Goal: Information Seeking & Learning: Learn about a topic

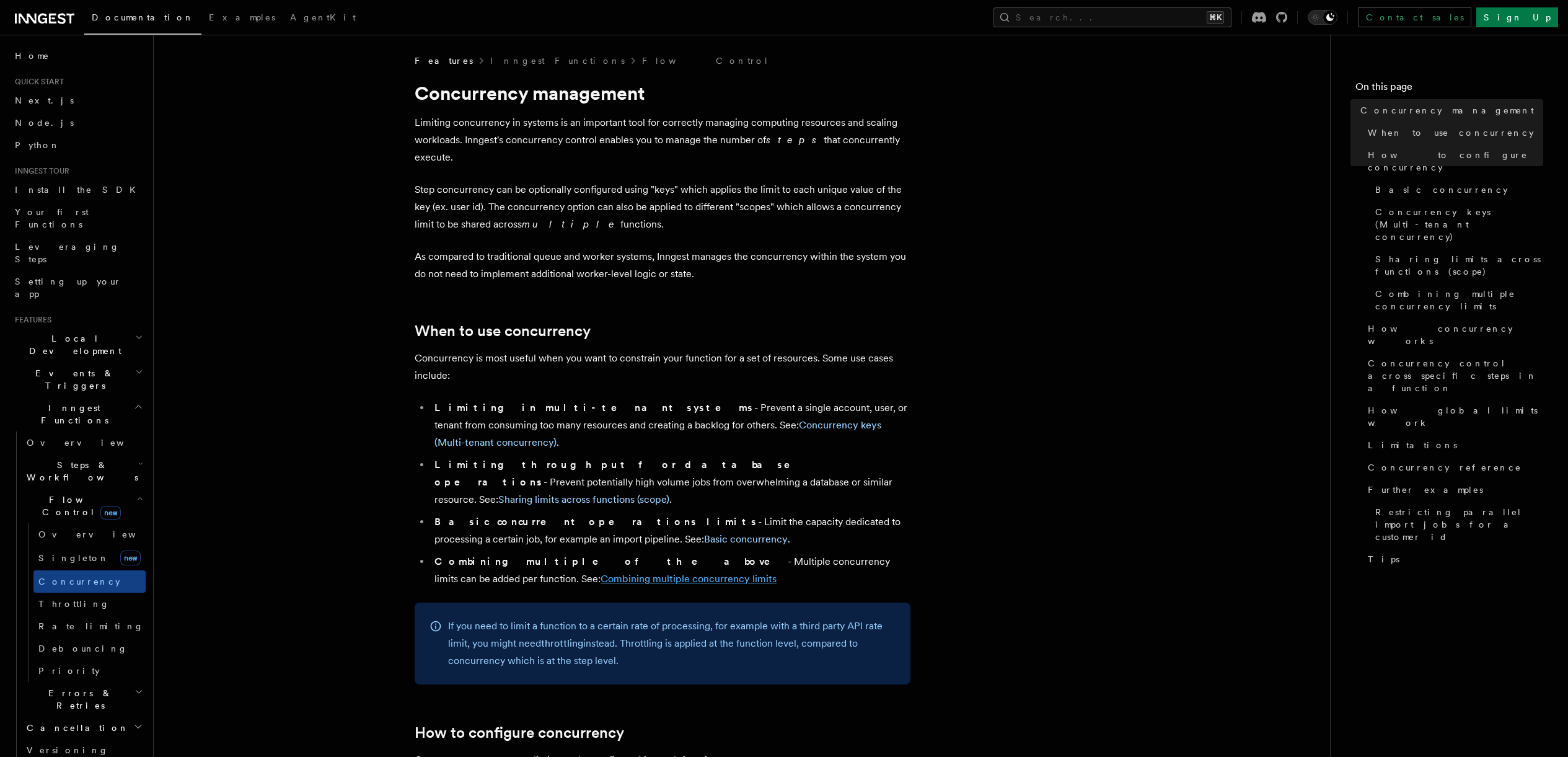
click at [601, 573] on link "Combining multiple concurrency limits" at bounding box center [689, 578] width 176 height 11
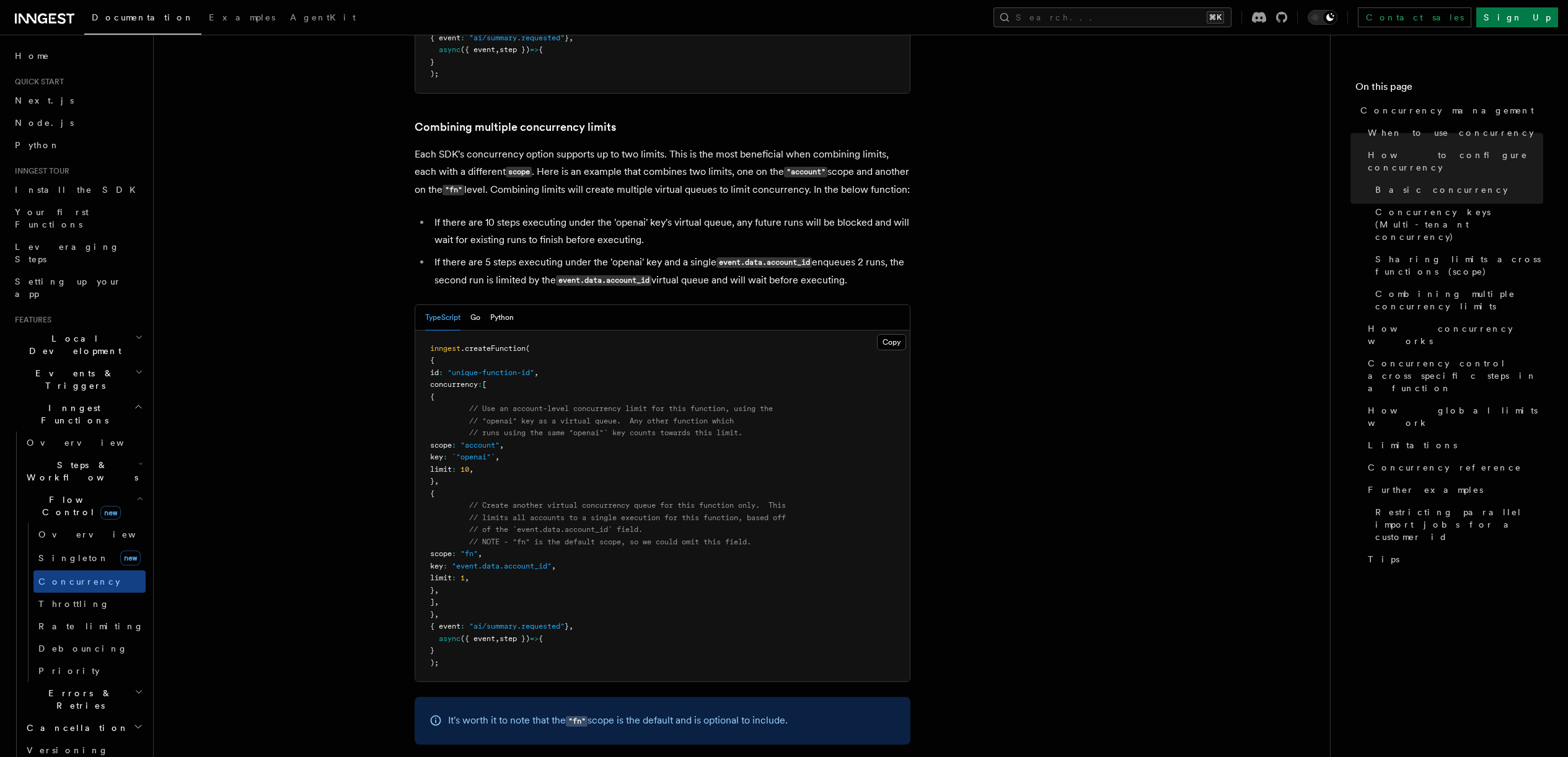
scroll to position [1864, 0]
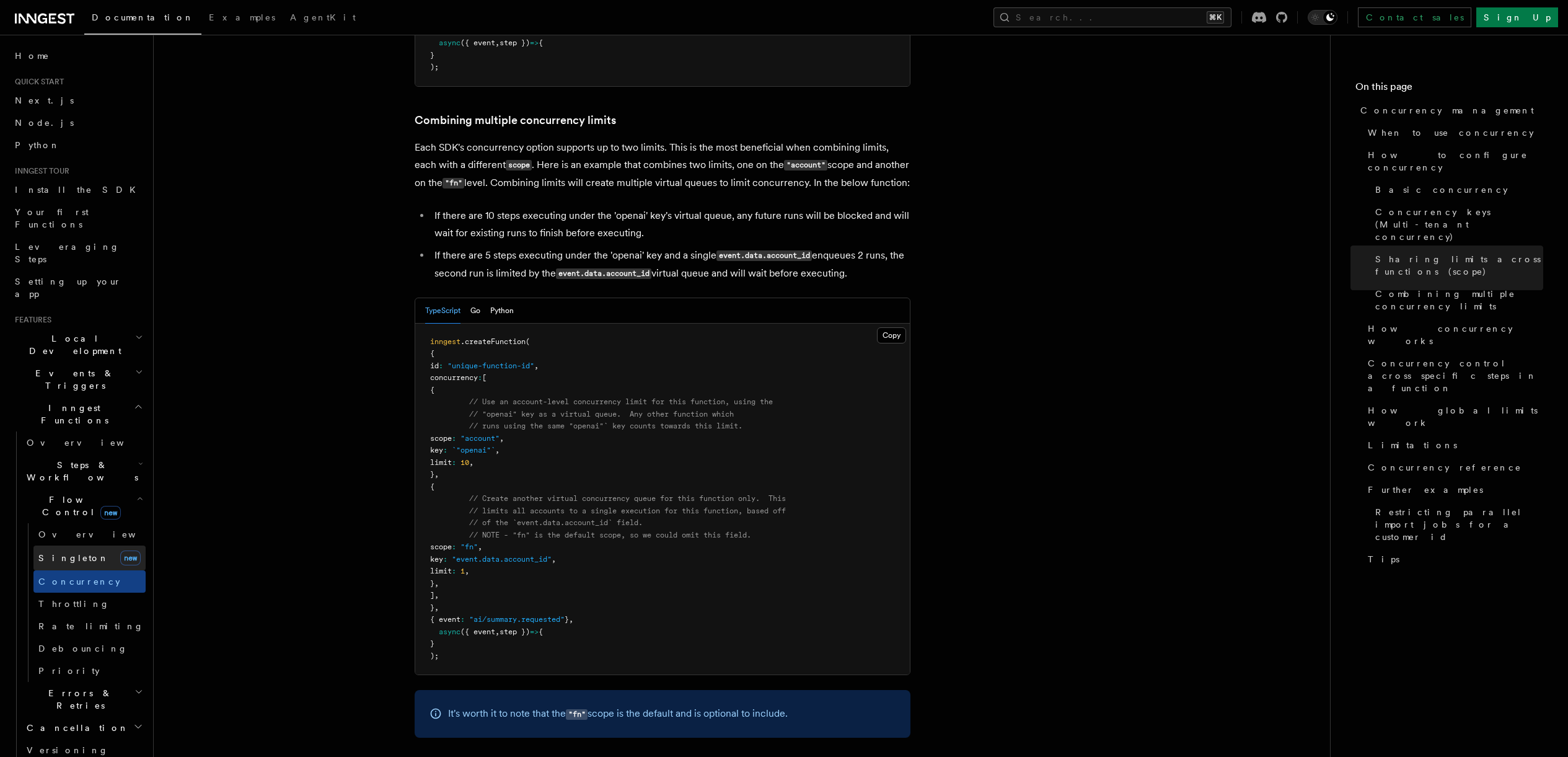
click at [83, 545] on link "[PERSON_NAME] new" at bounding box center [89, 557] width 112 height 24
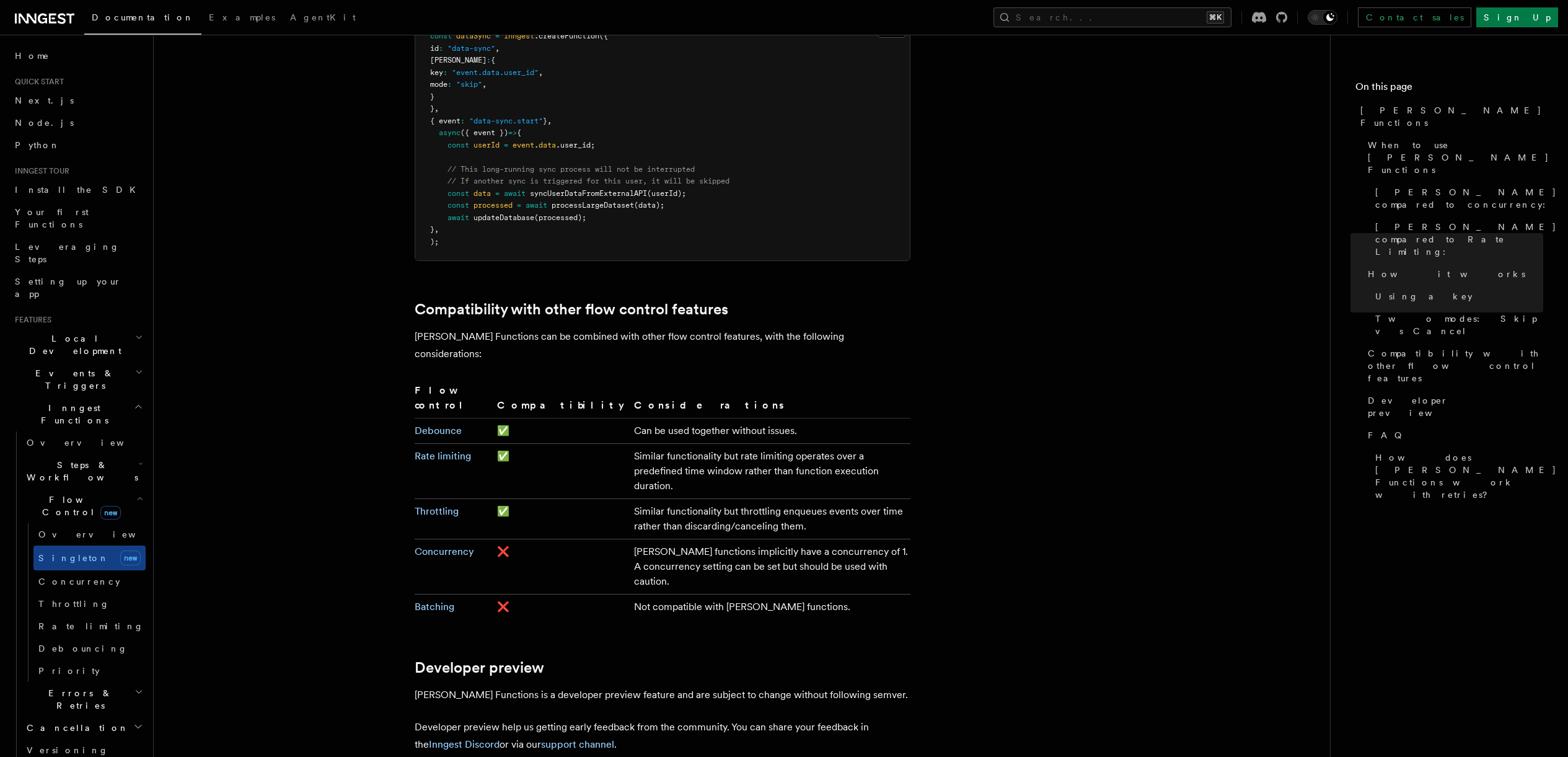
scroll to position [2054, 0]
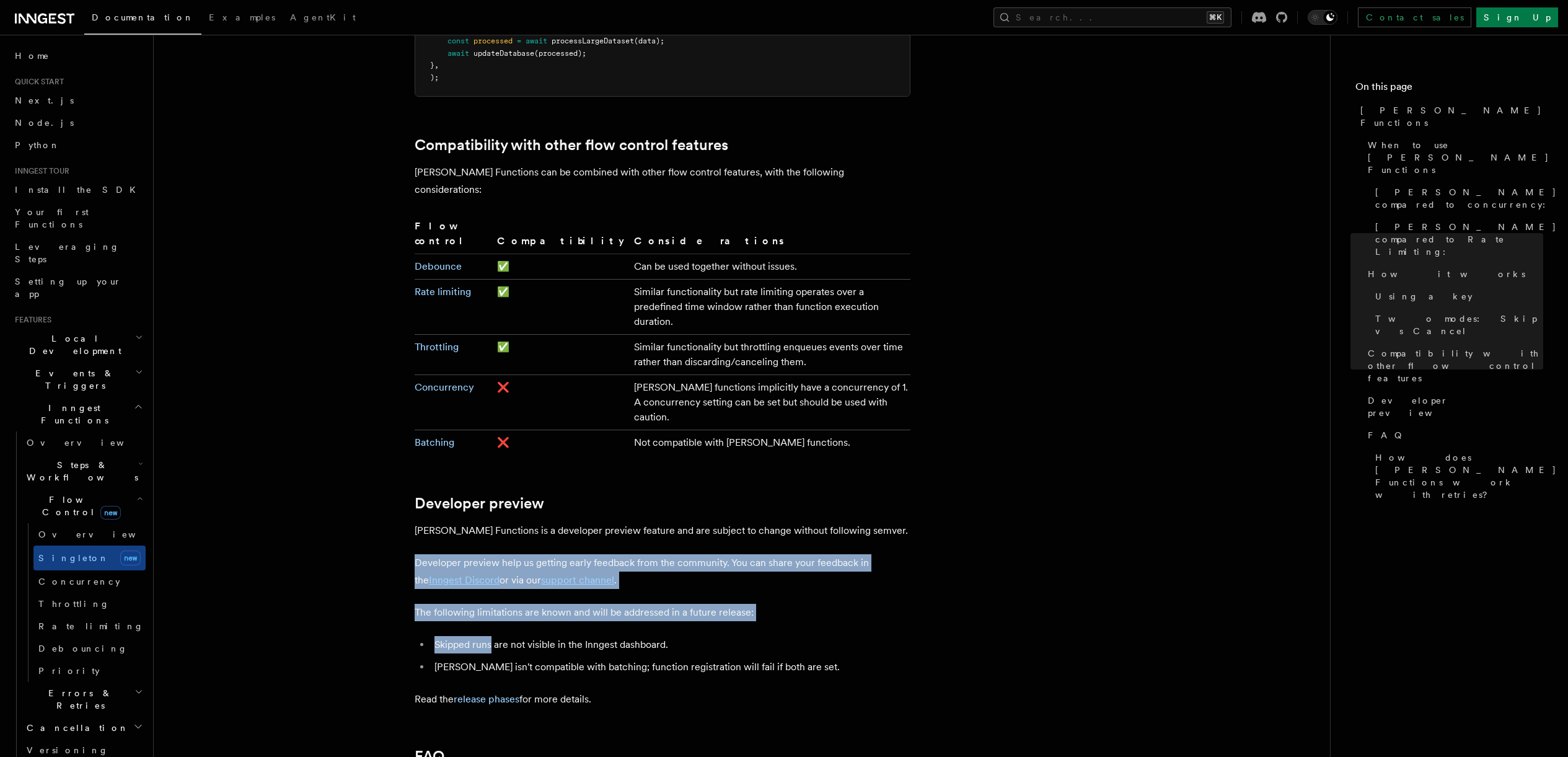
drag, startPoint x: 417, startPoint y: 447, endPoint x: 493, endPoint y: 531, distance: 113.3
click at [493, 636] on li "Skipped runs are not visible in the Inngest dashboard." at bounding box center [670, 645] width 479 height 18
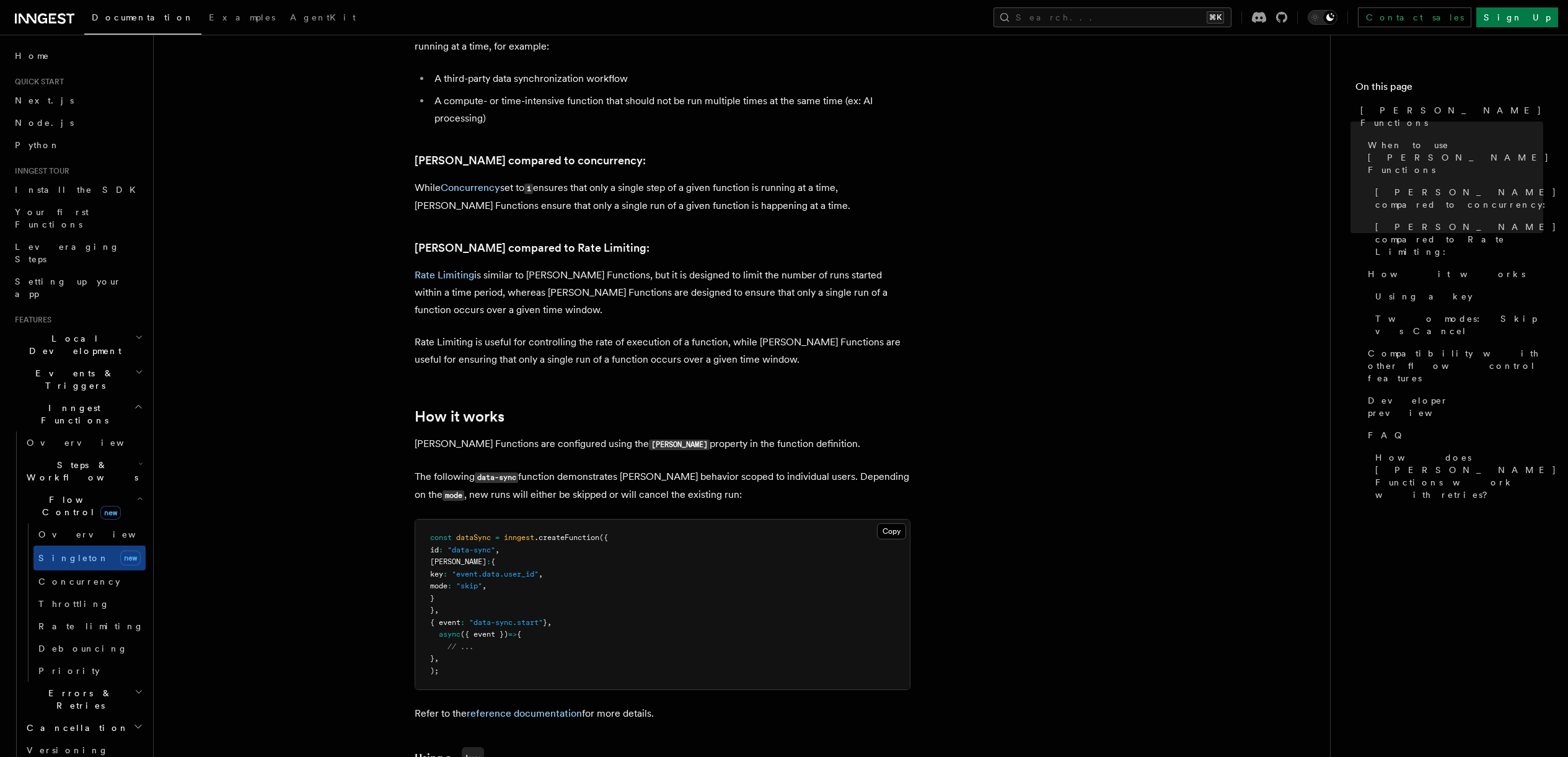
scroll to position [712, 0]
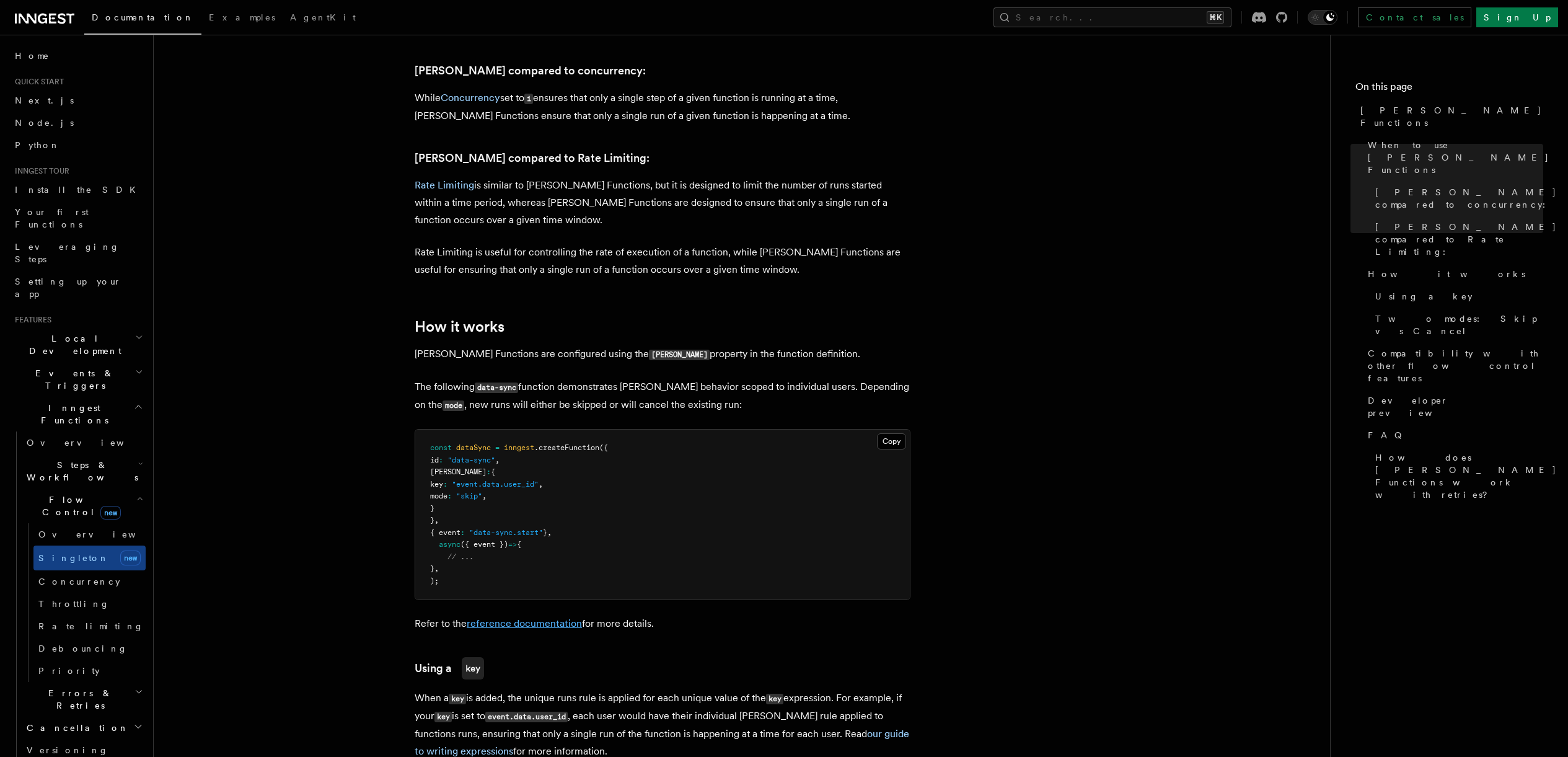
click at [515, 617] on link "reference documentation" at bounding box center [524, 622] width 115 height 11
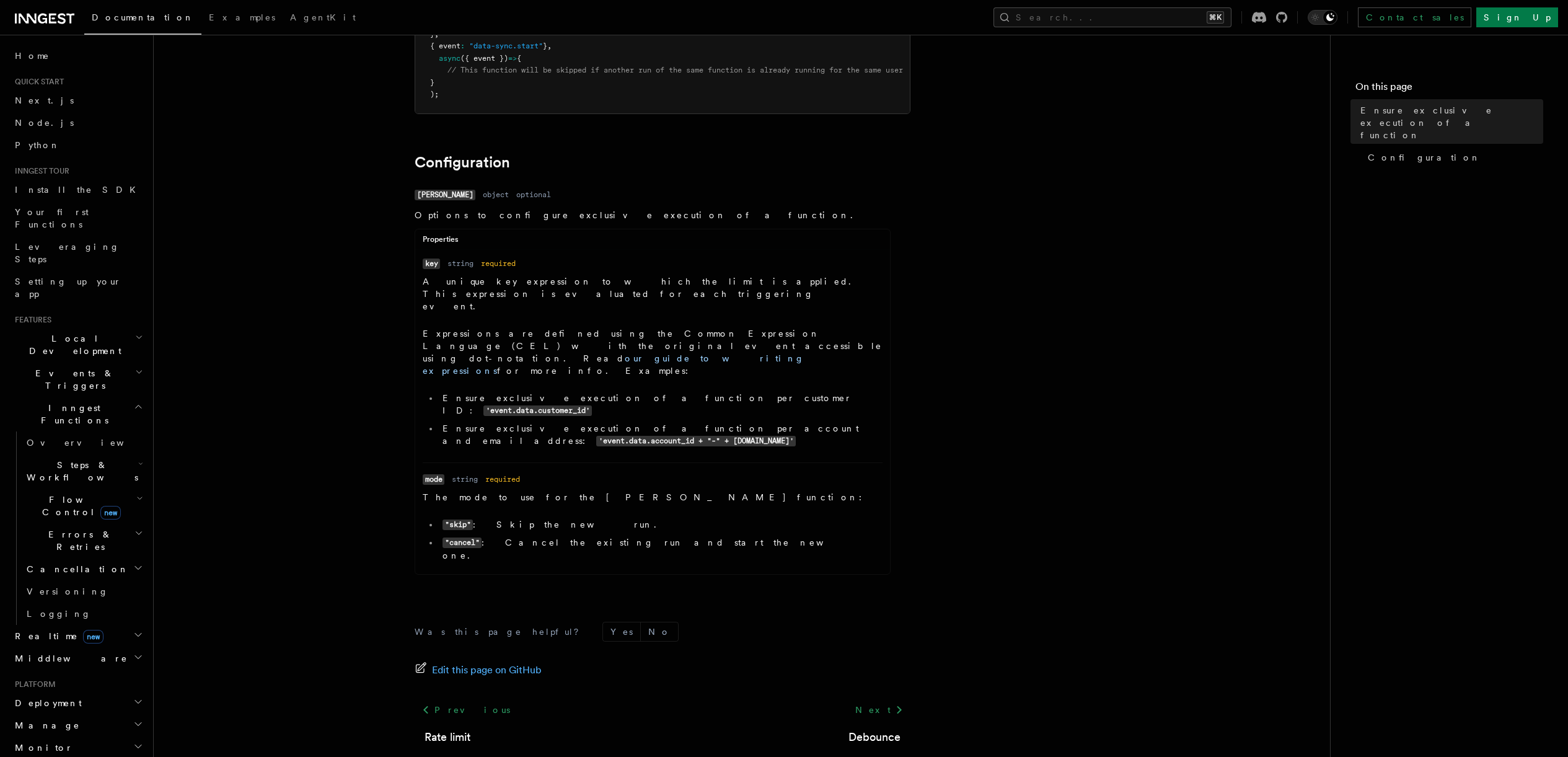
scroll to position [272, 0]
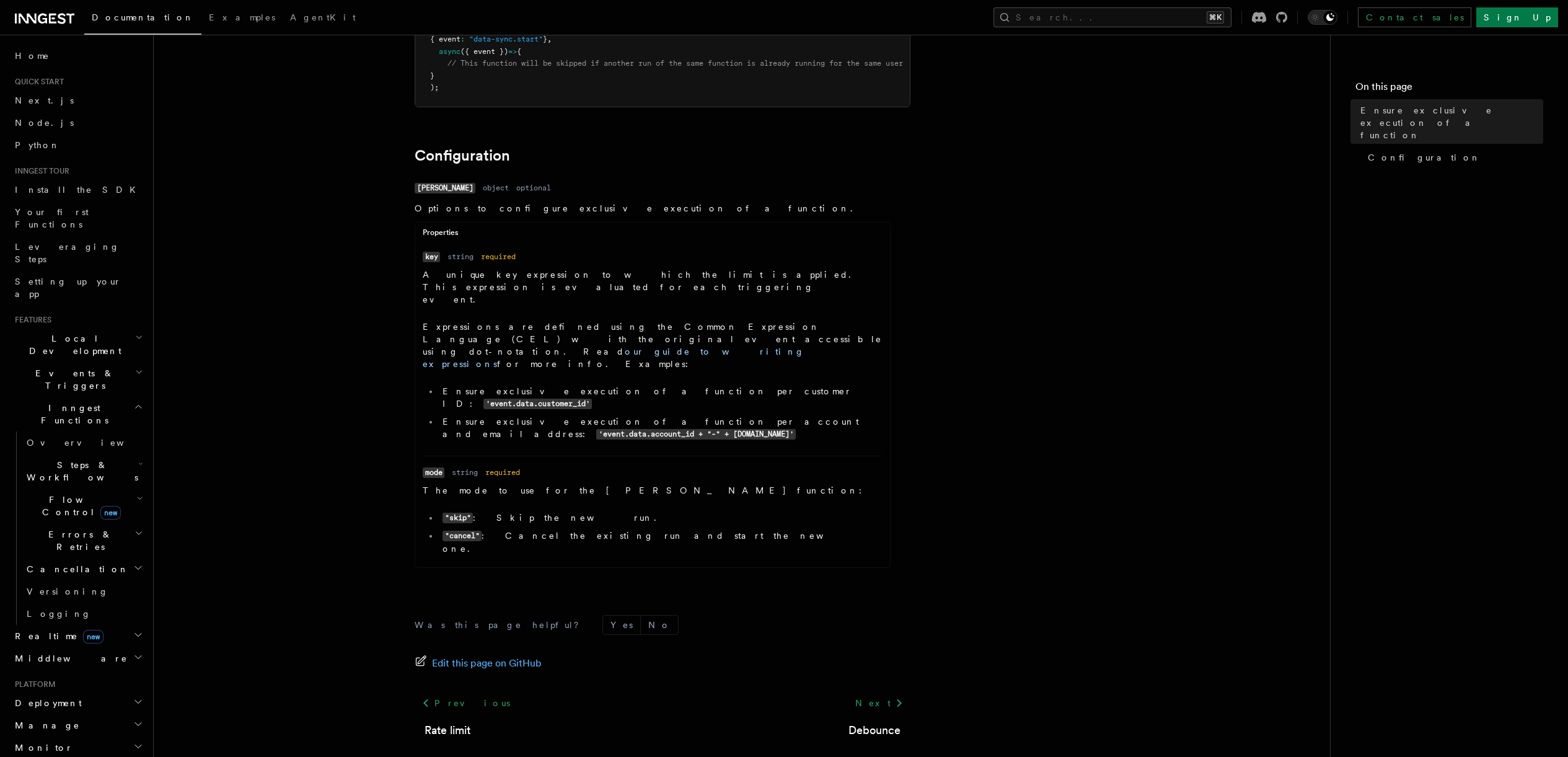
click at [77, 493] on span "Flow Control new" at bounding box center [79, 505] width 115 height 24
click at [70, 523] on link "Overview" at bounding box center [89, 534] width 112 height 22
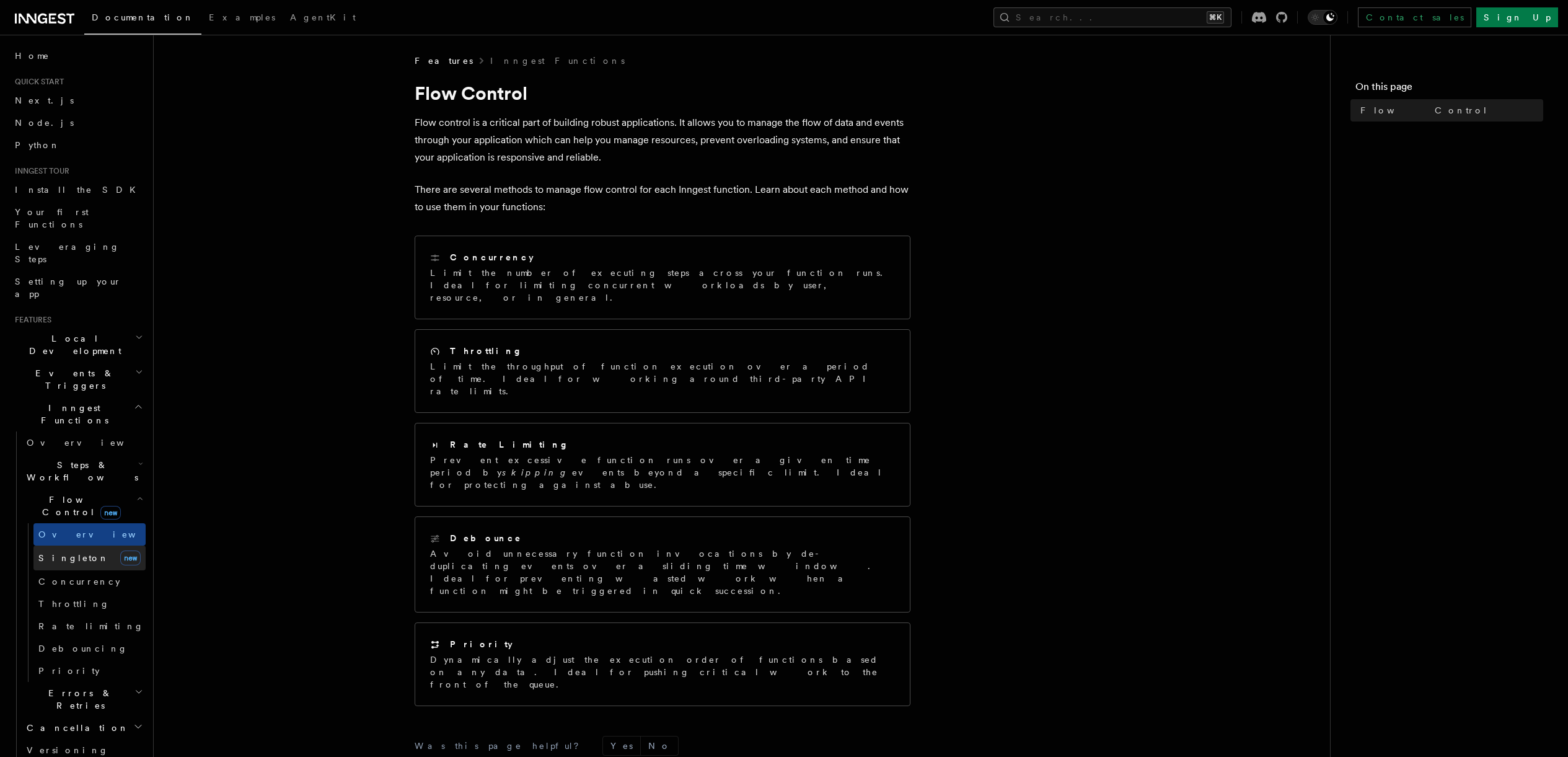
click at [54, 553] on span "Singleton" at bounding box center [73, 557] width 70 height 10
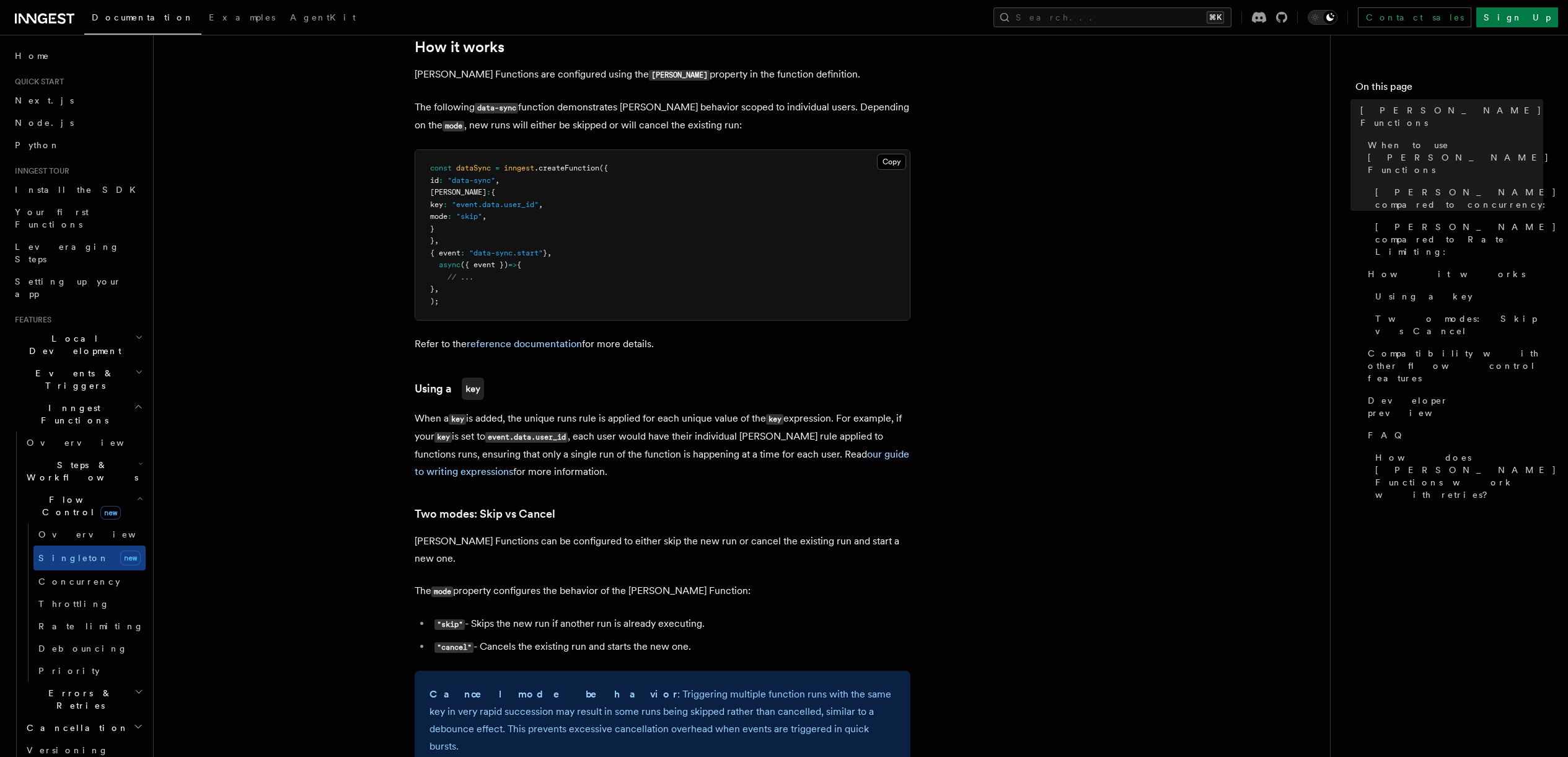
scroll to position [993, 0]
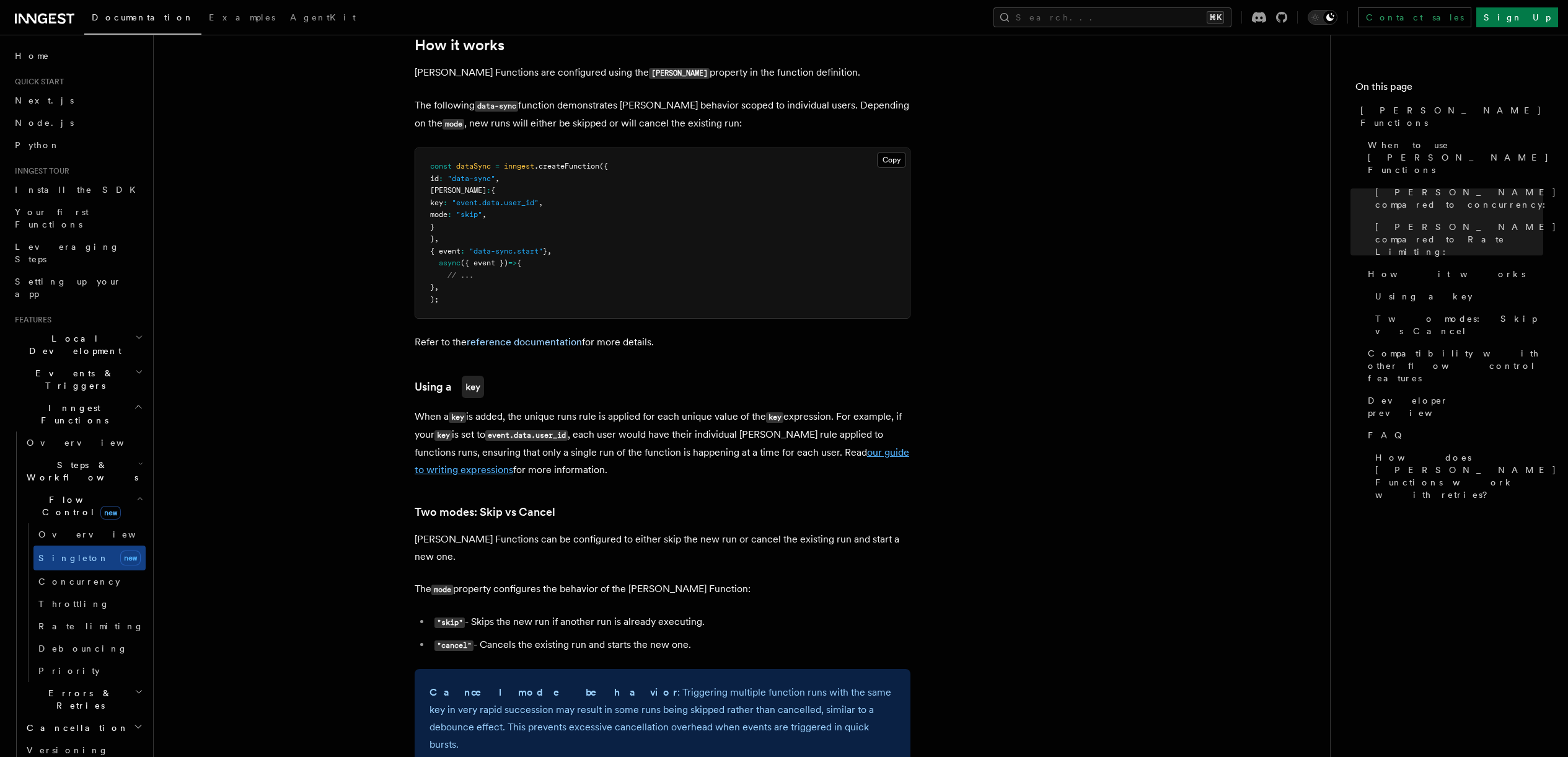
click at [852, 447] on link "our guide to writing expressions" at bounding box center [661, 461] width 495 height 29
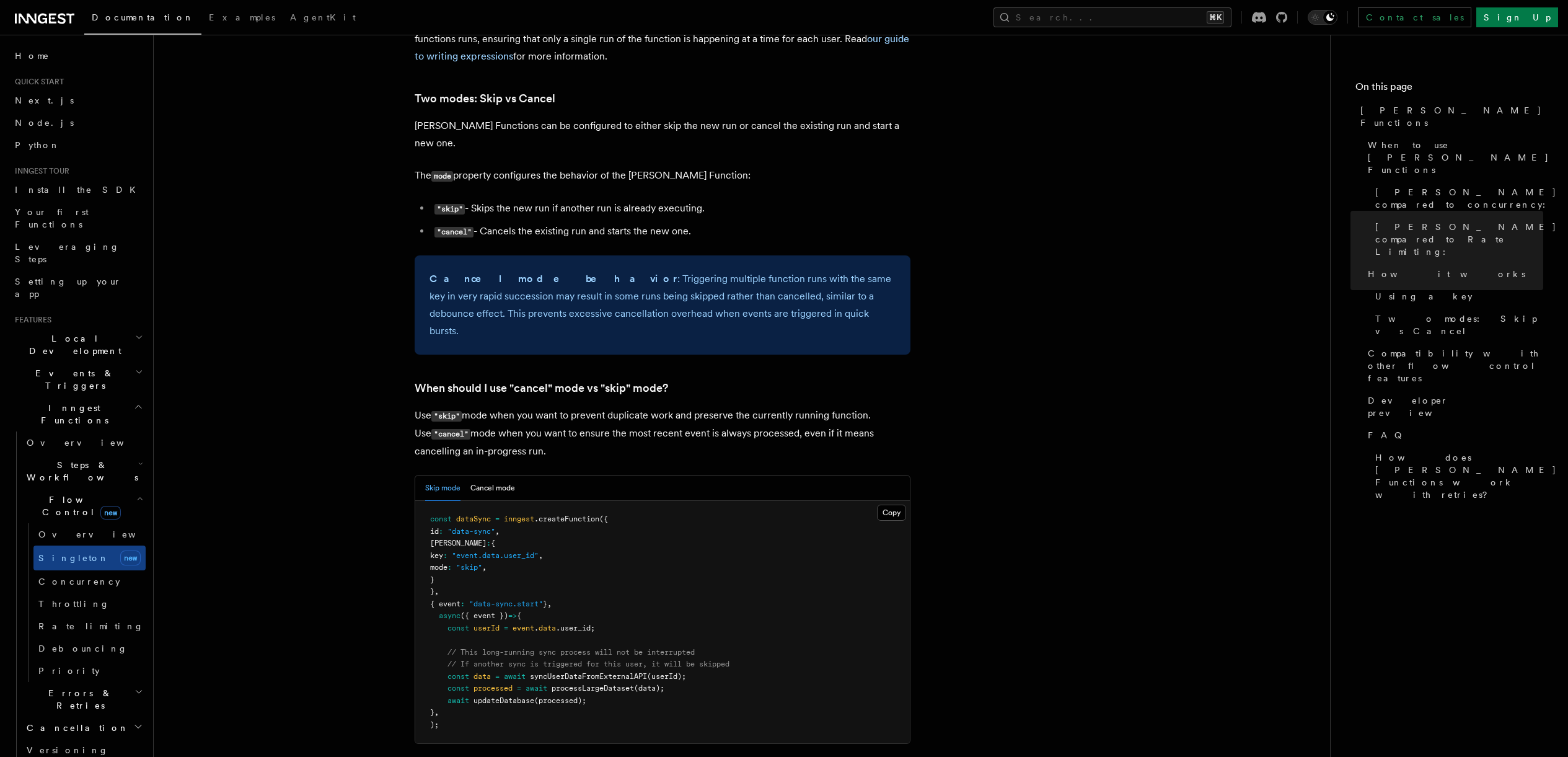
scroll to position [1407, 0]
click at [491, 475] on button "Cancel mode" at bounding box center [492, 487] width 44 height 25
click at [438, 475] on button "Skip mode" at bounding box center [443, 487] width 35 height 25
